Goal: Information Seeking & Learning: Check status

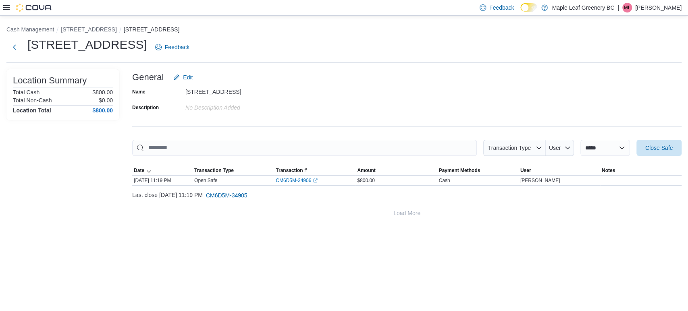
click at [9, 10] on icon at bounding box center [6, 7] width 6 height 5
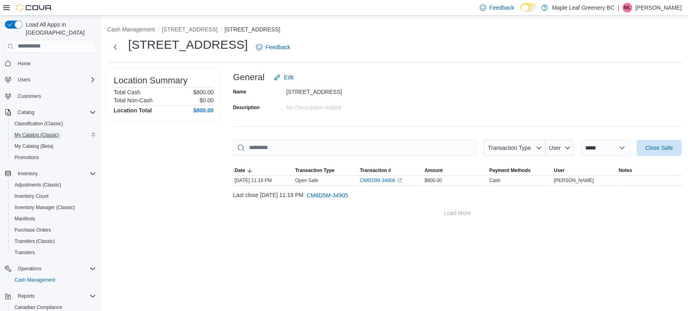
click at [44, 132] on span "My Catalog (Classic)" at bounding box center [37, 135] width 45 height 6
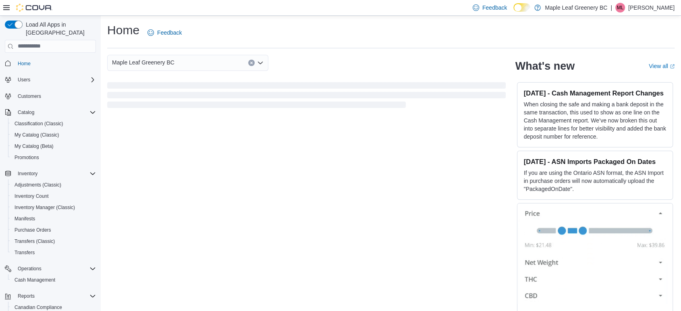
click at [8, 10] on icon at bounding box center [6, 7] width 6 height 5
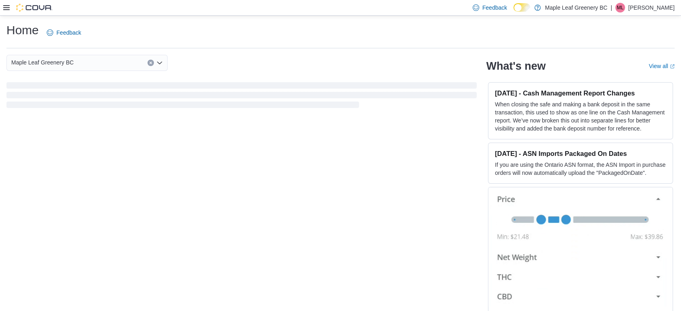
click at [8, 10] on icon at bounding box center [6, 7] width 6 height 5
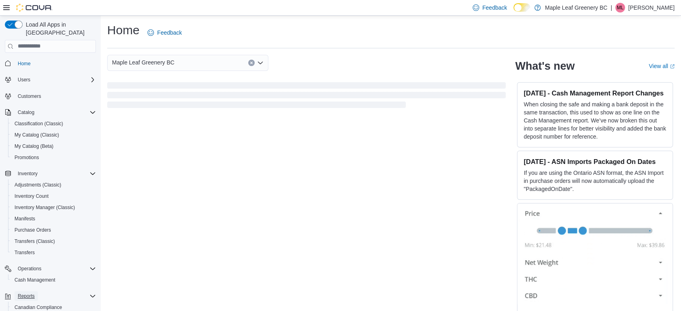
click at [35, 291] on button "Reports" at bounding box center [26, 296] width 23 height 10
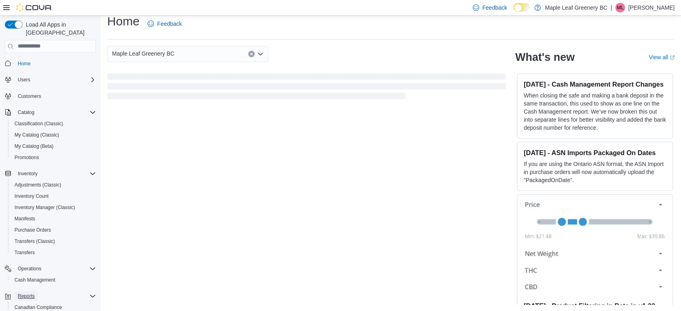
click at [33, 293] on span "Reports" at bounding box center [26, 296] width 17 height 6
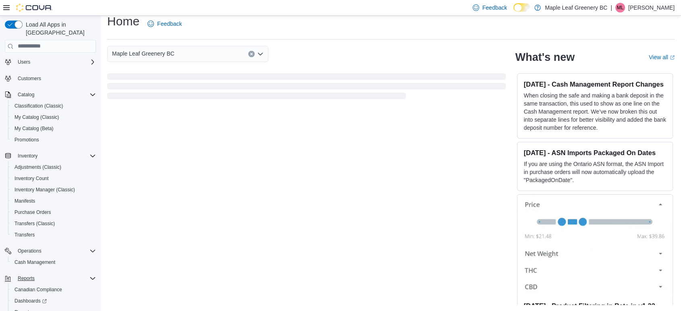
scroll to position [53, 0]
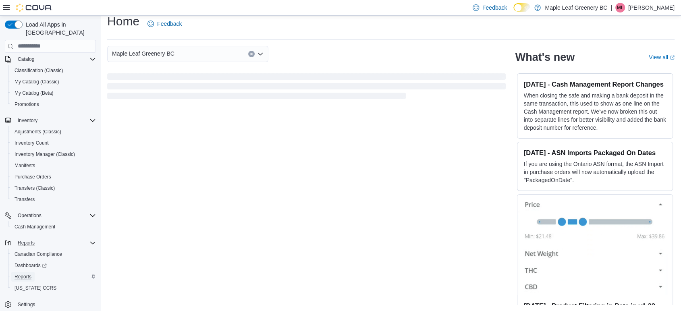
click at [27, 274] on span "Reports" at bounding box center [23, 277] width 17 height 6
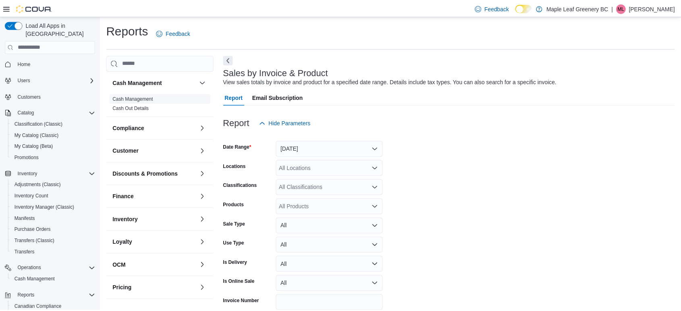
scroll to position [19, 0]
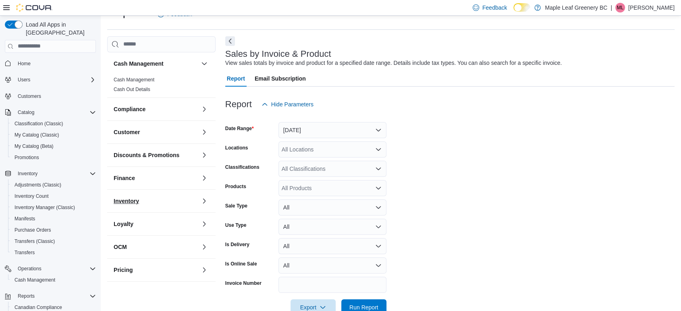
click at [133, 200] on h3 "Inventory" at bounding box center [126, 201] width 25 height 8
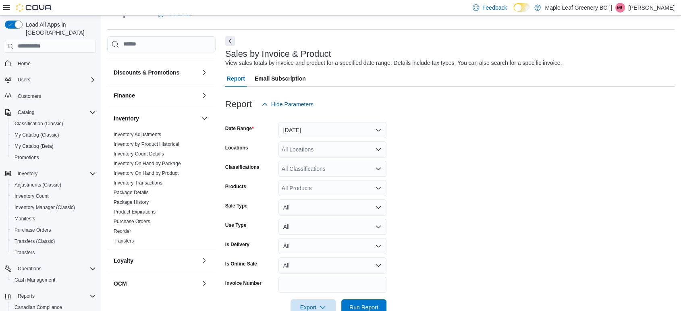
scroll to position [87, 0]
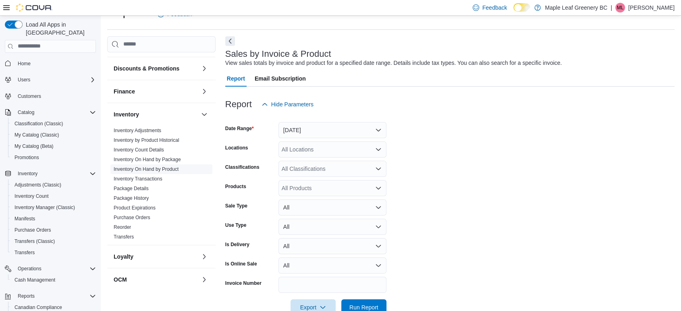
click at [160, 170] on link "Inventory On Hand by Product" at bounding box center [146, 169] width 65 height 6
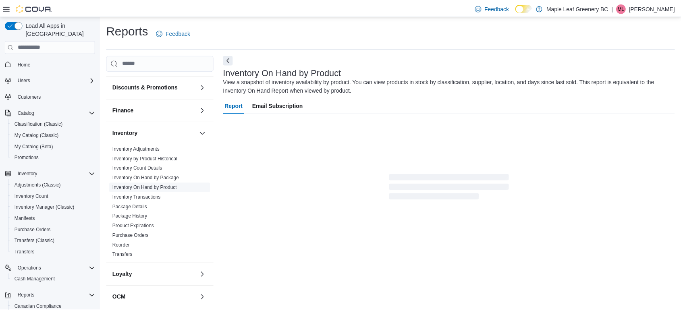
scroll to position [13, 0]
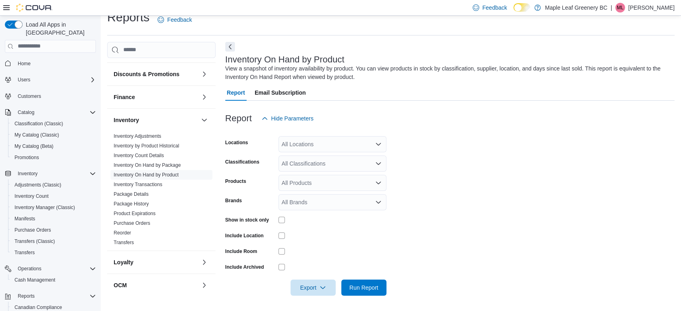
click at [359, 137] on div "All Locations" at bounding box center [332, 144] width 108 height 16
click at [297, 167] on span "[STREET_ADDRESS]" at bounding box center [324, 170] width 56 height 8
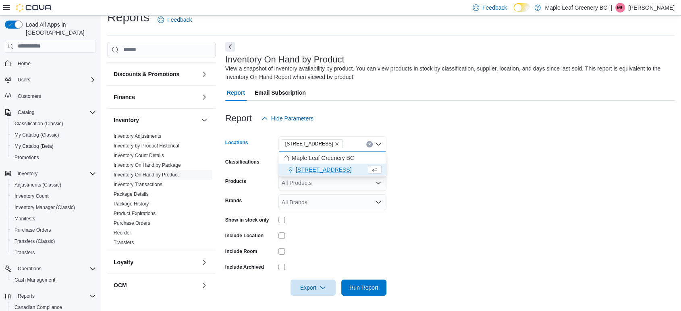
click at [440, 159] on form "Locations [STREET_ADDRESS] Selected. [STREET_ADDRESS]. Press Backspace to delet…" at bounding box center [449, 211] width 449 height 169
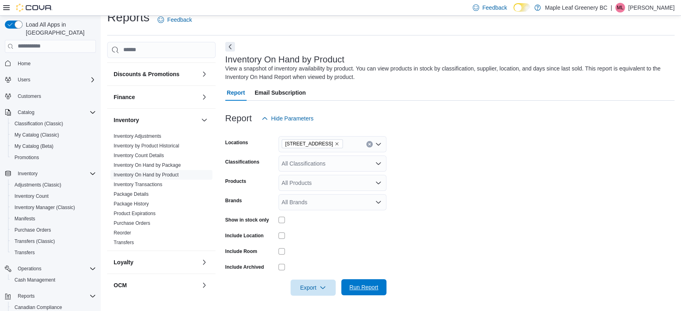
click at [369, 284] on span "Run Report" at bounding box center [363, 287] width 29 height 8
